Goal: Find specific page/section

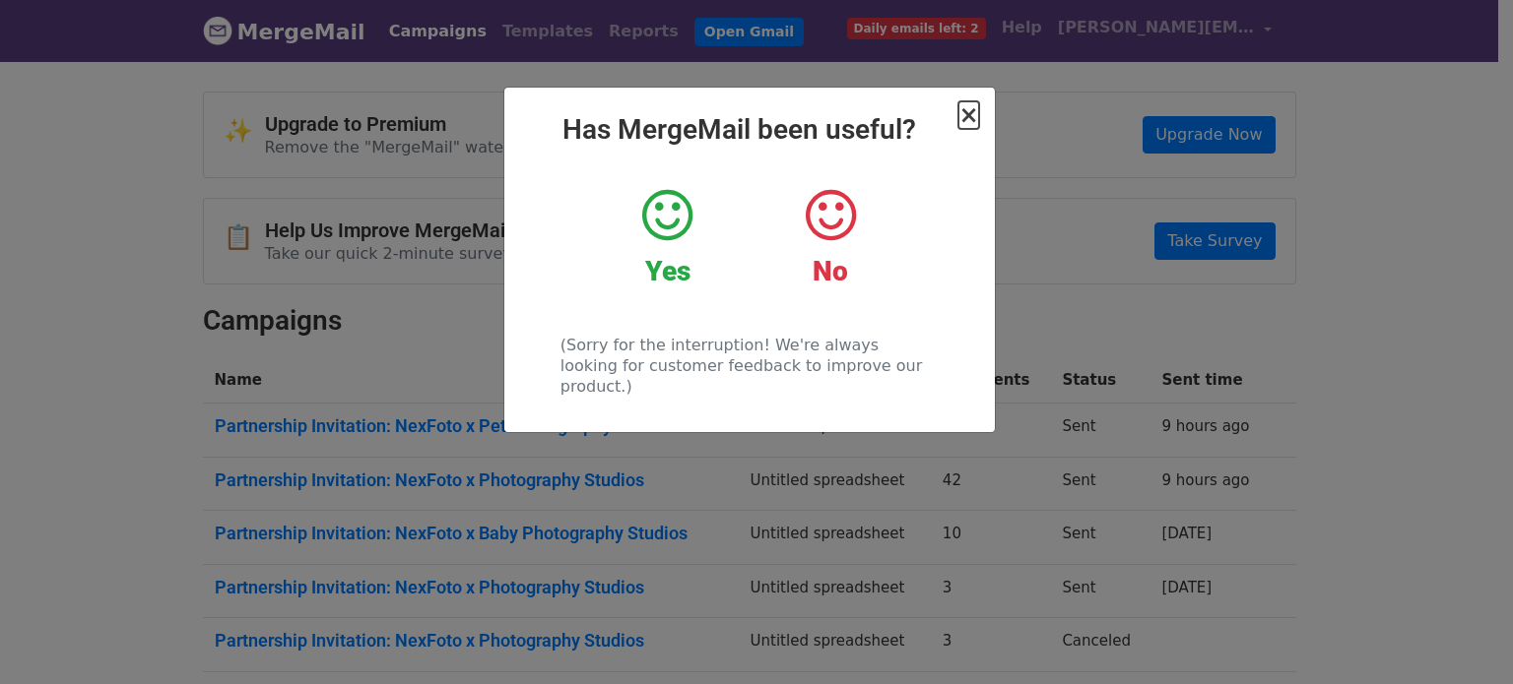
click at [968, 122] on span "×" at bounding box center [968, 115] width 20 height 28
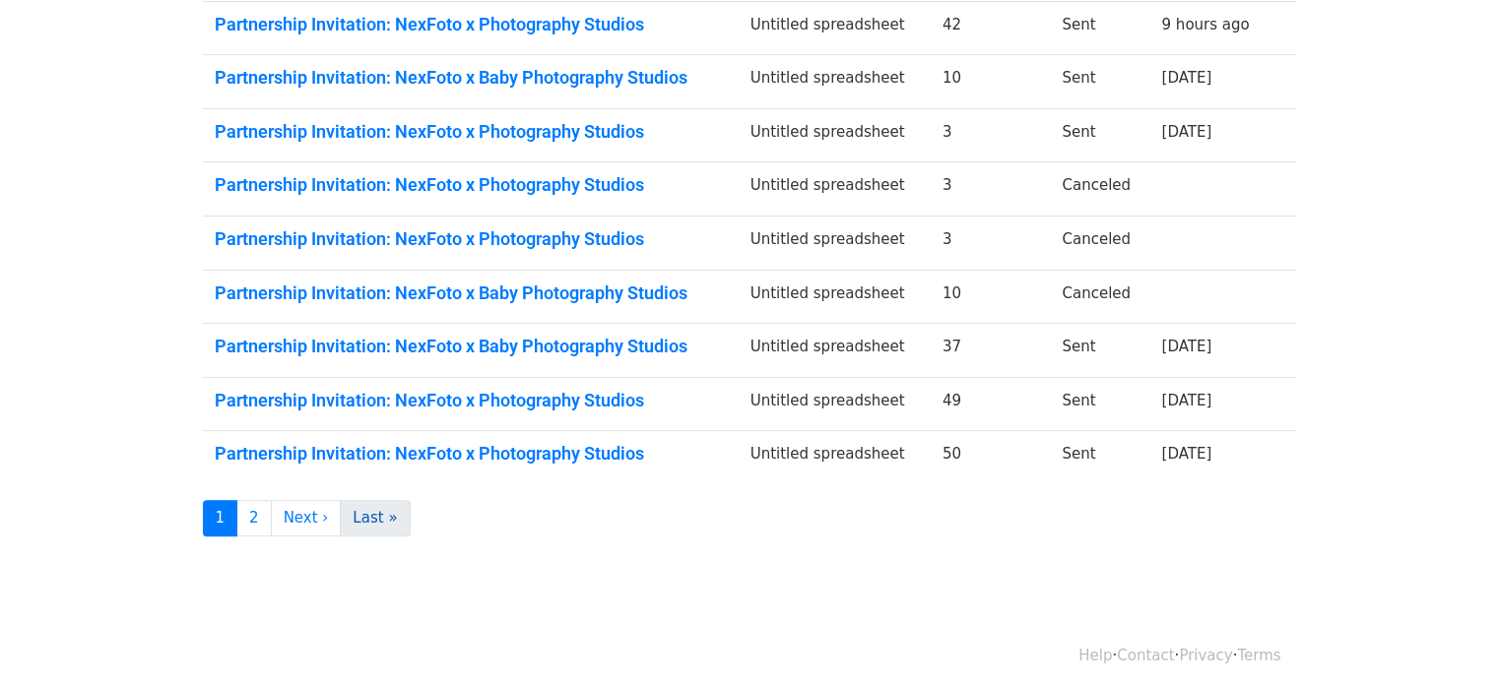
scroll to position [464, 0]
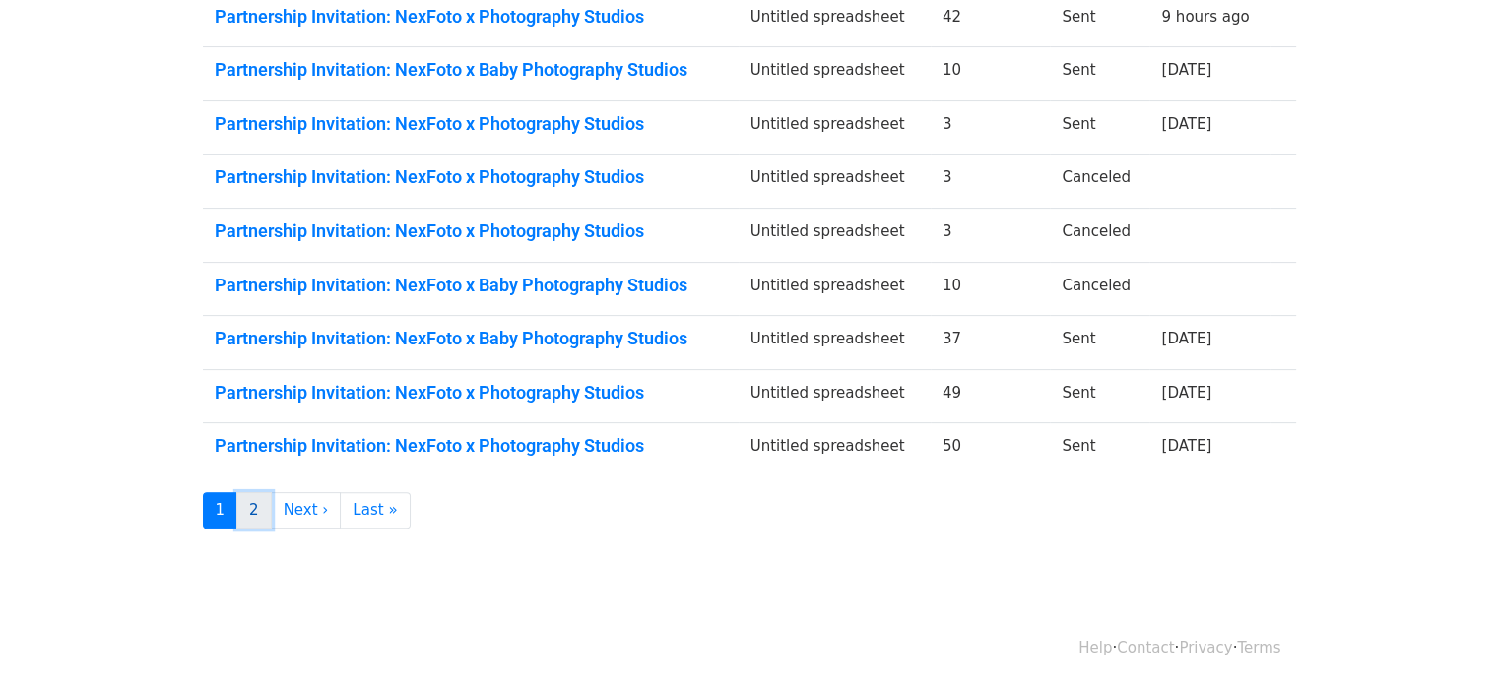
click at [252, 498] on link "2" at bounding box center [253, 510] width 35 height 36
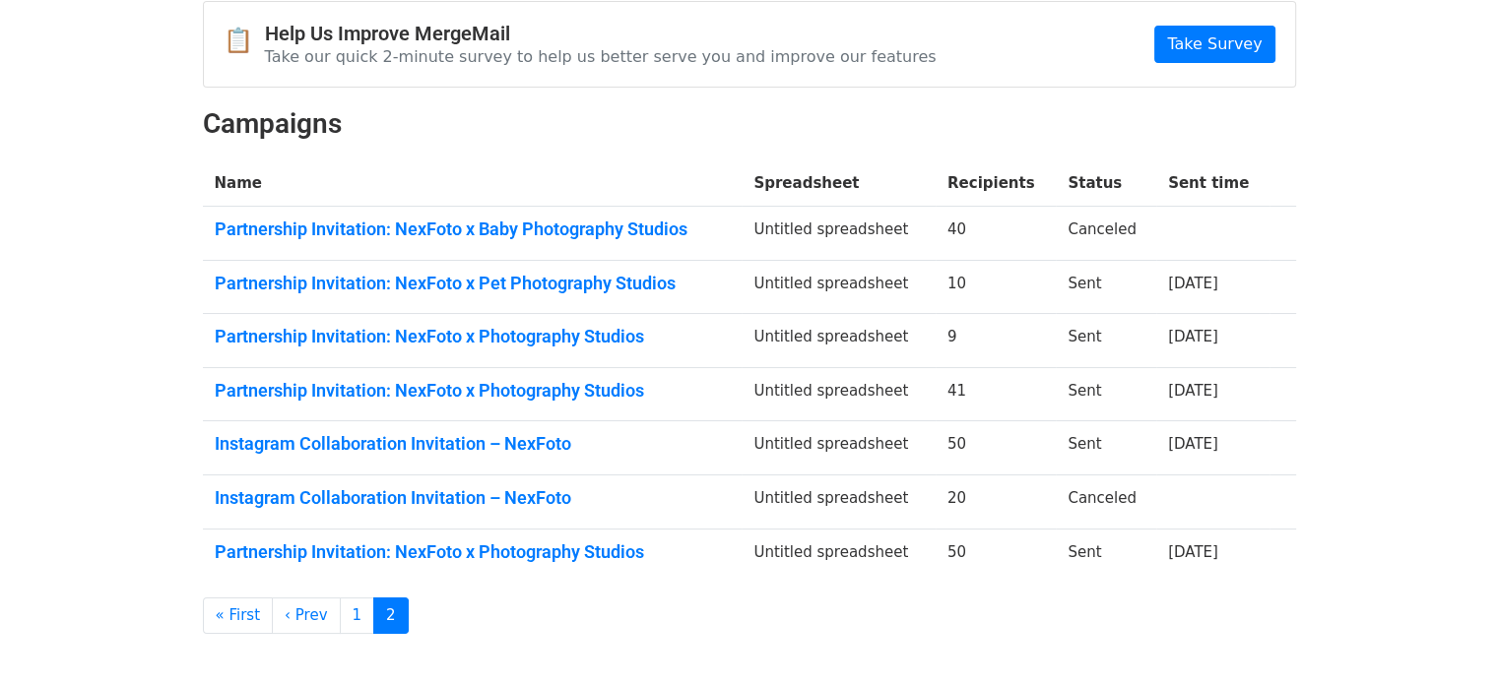
click at [1431, 450] on body "MergeMail Campaigns Templates Reports Open Gmail Daily emails left: 2 Help lois…" at bounding box center [749, 258] width 1498 height 910
click at [557, 447] on link "Instagram Collaboration Invitation – NexFoto" at bounding box center [473, 444] width 516 height 22
